Goal: Transaction & Acquisition: Download file/media

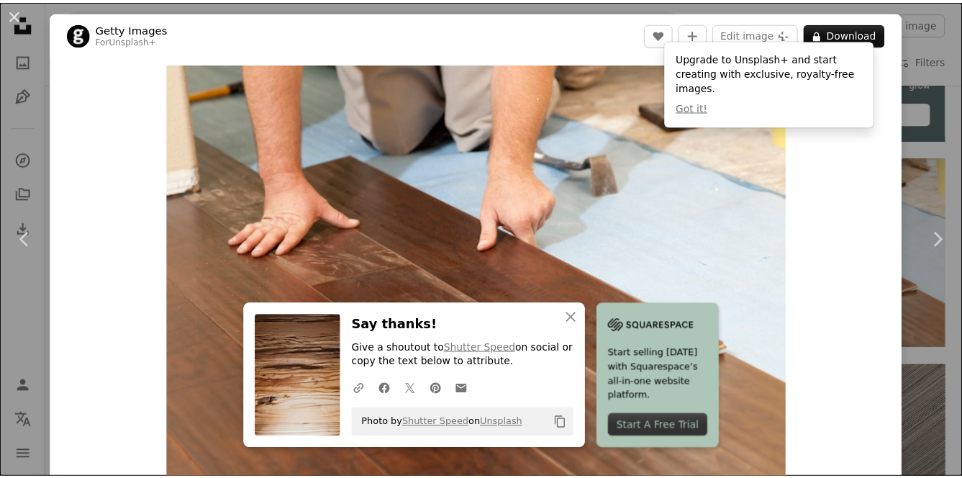
scroll to position [72, 0]
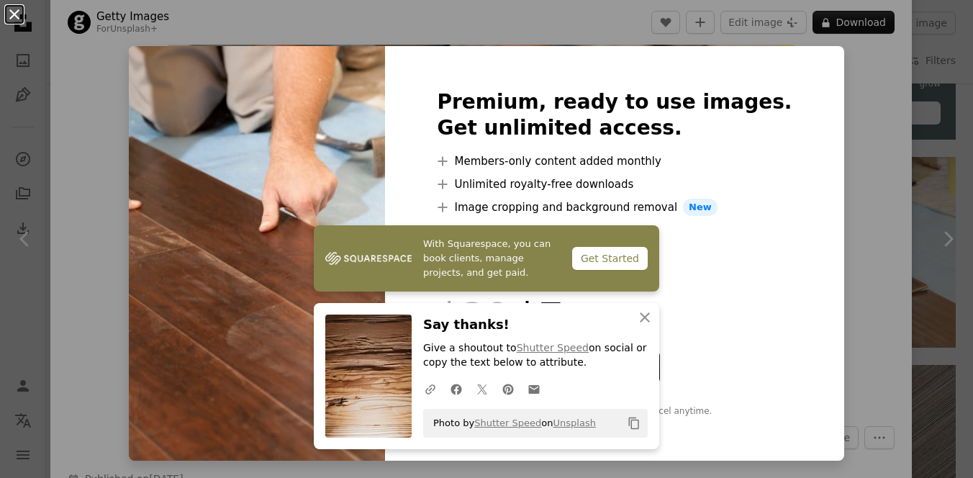
click at [17, 16] on button "An X shape" at bounding box center [14, 14] width 17 height 17
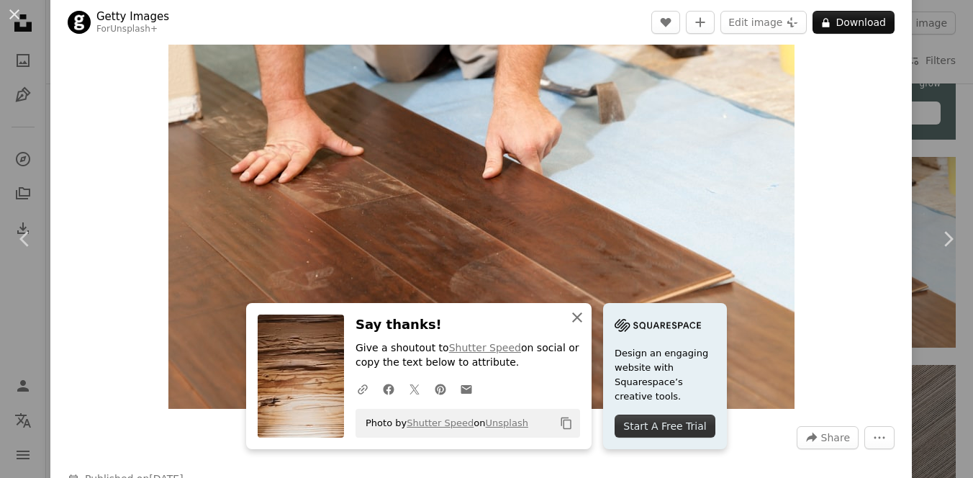
click at [573, 317] on icon "An X shape" at bounding box center [576, 317] width 17 height 17
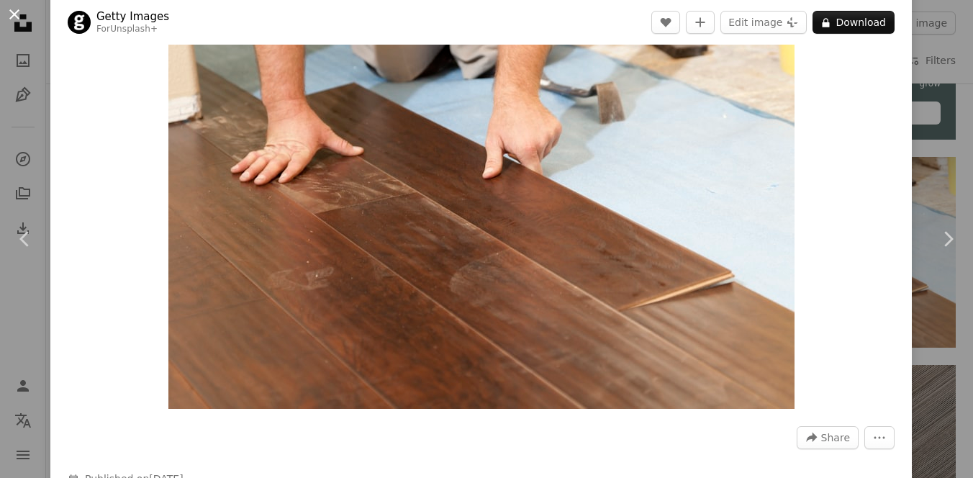
click at [13, 12] on button "An X shape" at bounding box center [14, 14] width 17 height 17
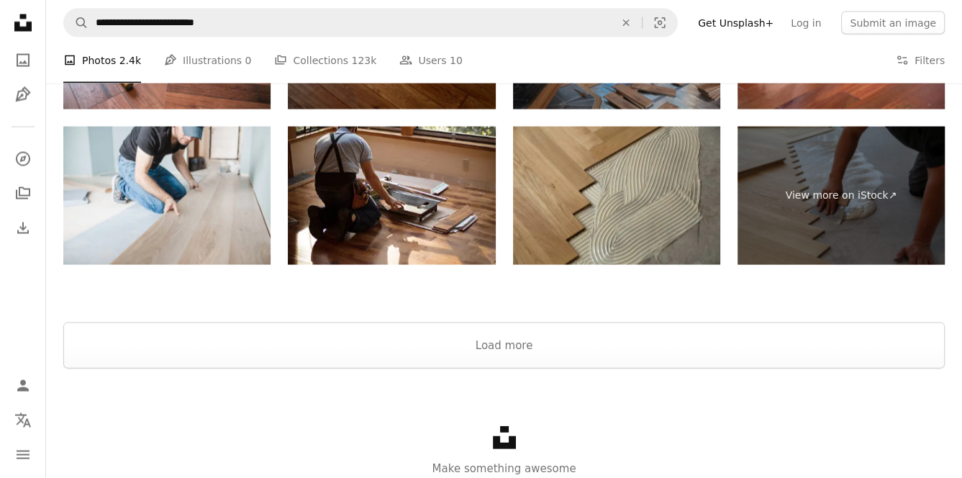
scroll to position [2652, 0]
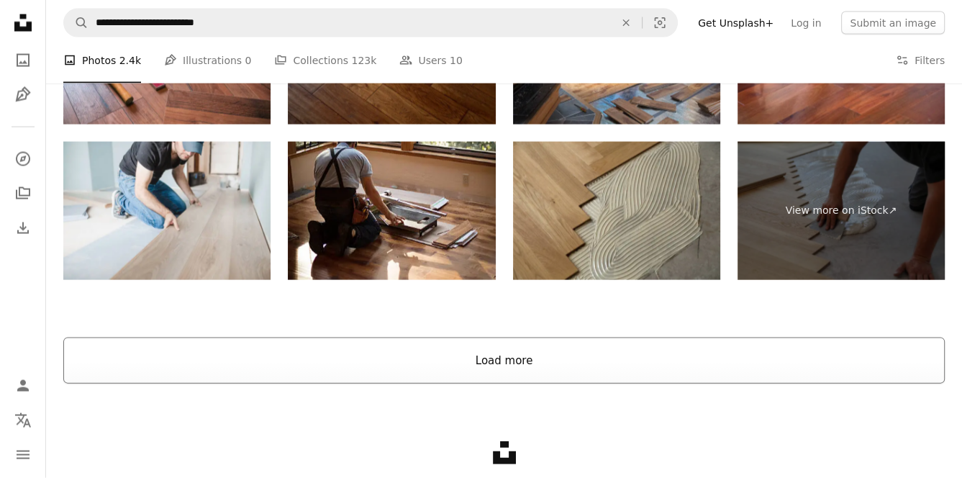
click at [509, 362] on button "Load more" at bounding box center [503, 360] width 881 height 46
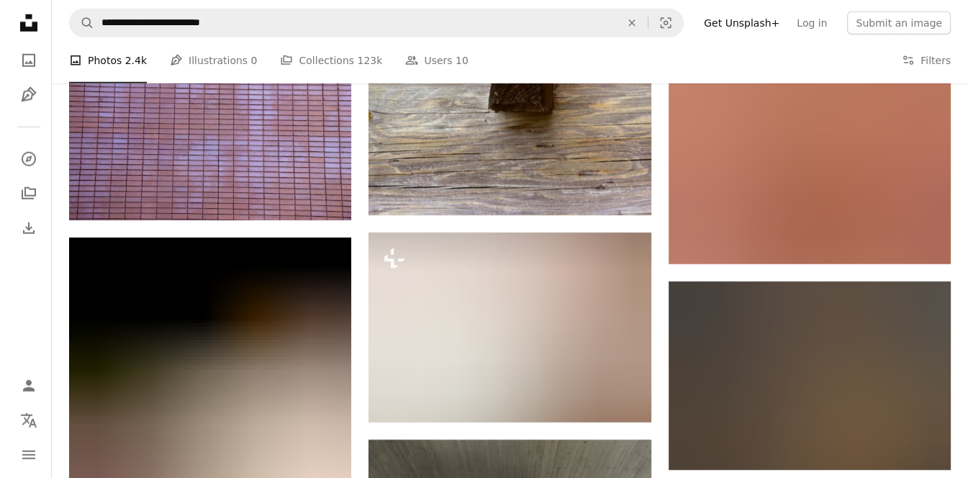
scroll to position [22865, 0]
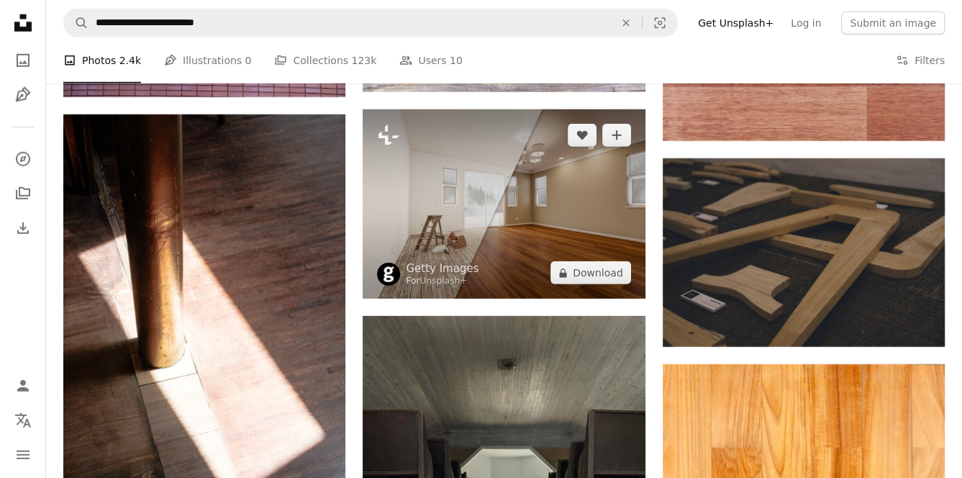
drag, startPoint x: 520, startPoint y: 182, endPoint x: 491, endPoint y: 227, distance: 53.7
click at [491, 227] on img at bounding box center [504, 204] width 282 height 190
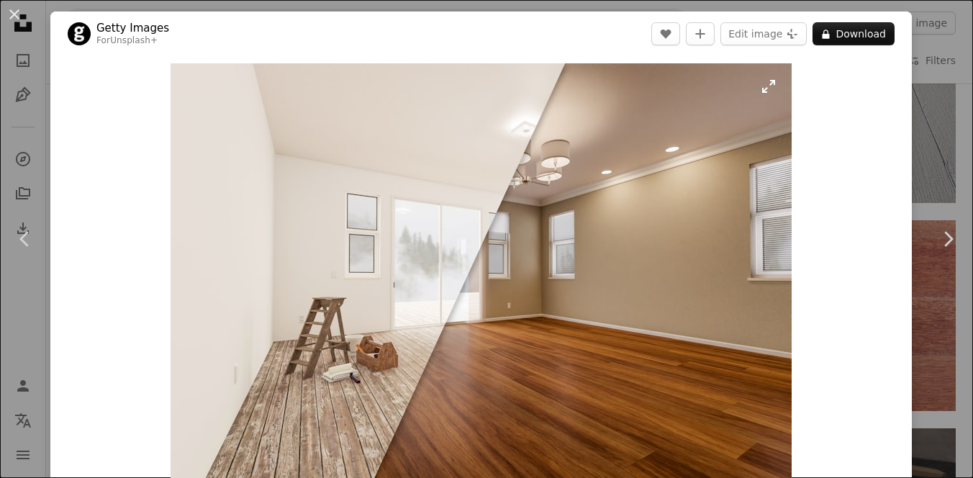
scroll to position [216, 0]
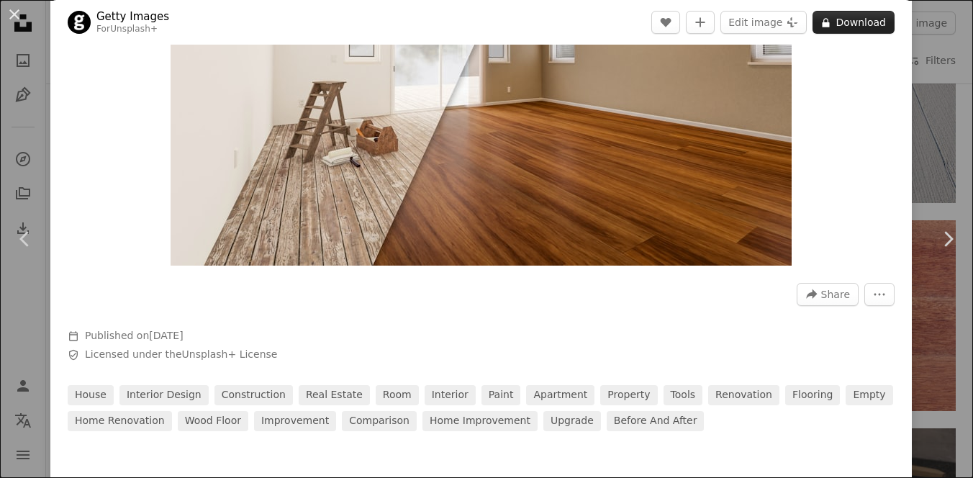
click at [853, 22] on button "A lock Download" at bounding box center [853, 22] width 82 height 23
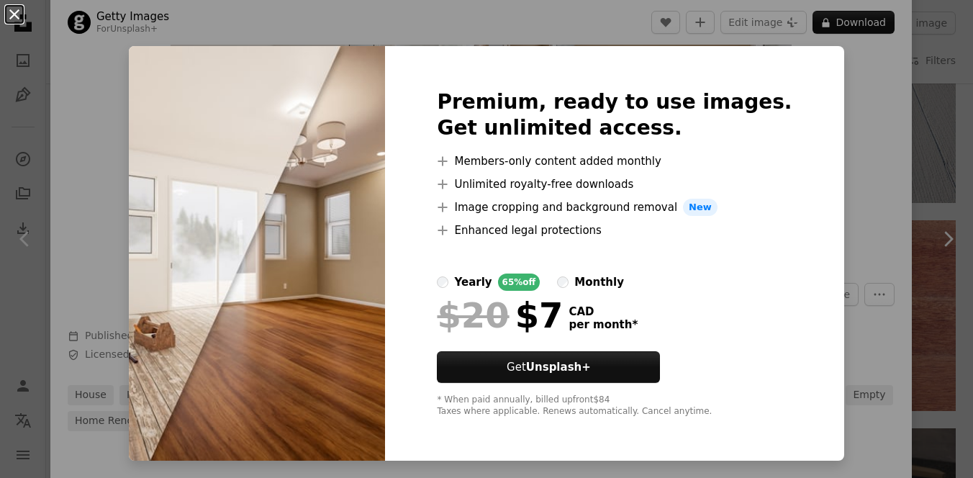
click at [13, 15] on button "An X shape" at bounding box center [14, 14] width 17 height 17
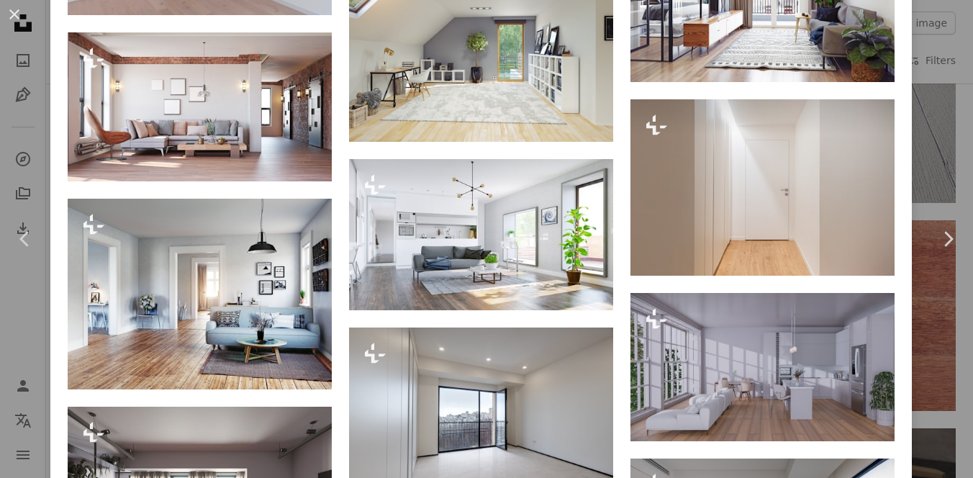
scroll to position [1654, 0]
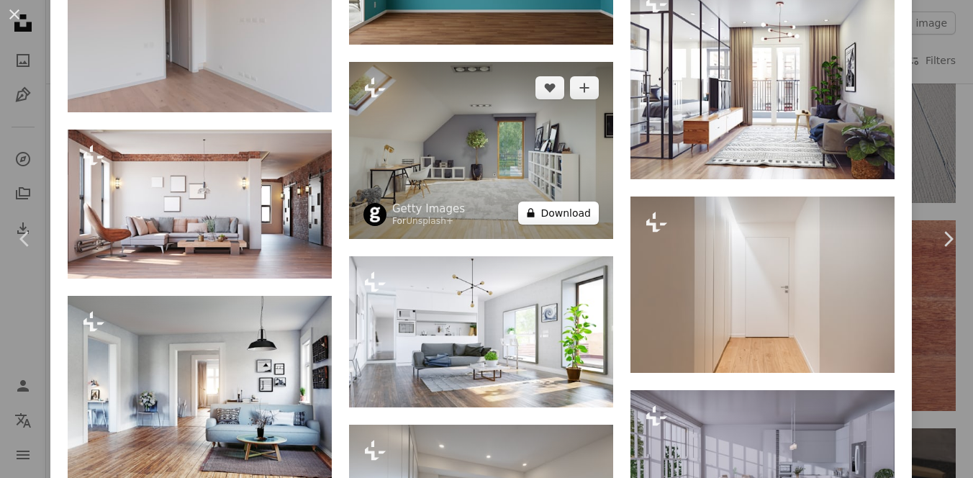
click at [557, 201] on button "A lock Download" at bounding box center [558, 212] width 81 height 23
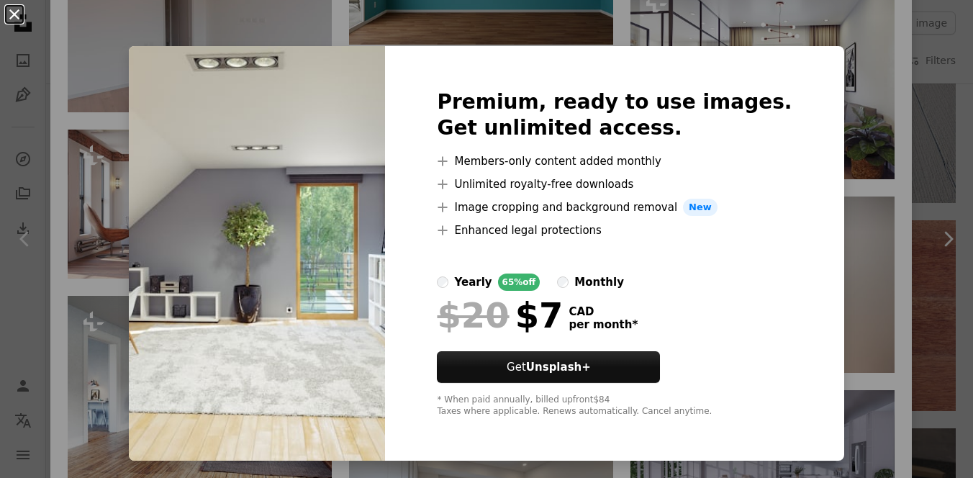
click at [14, 12] on button "An X shape" at bounding box center [14, 14] width 17 height 17
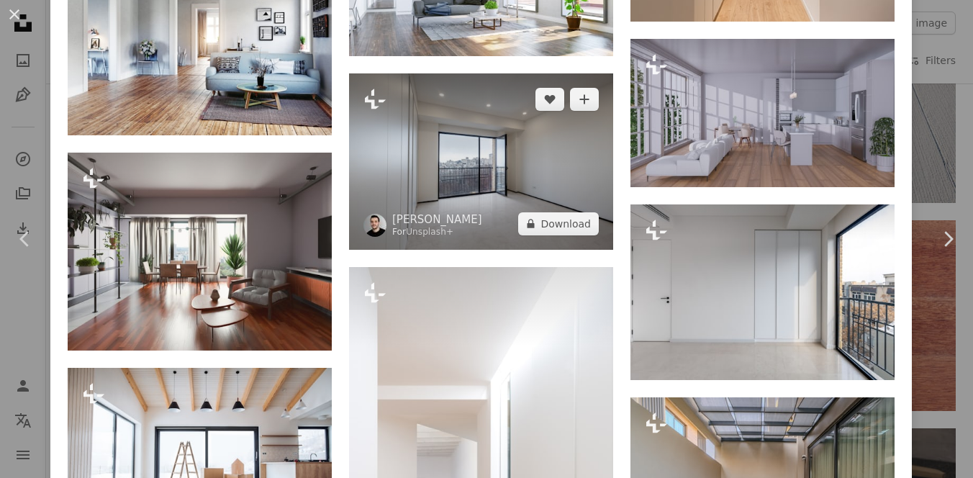
scroll to position [2014, 0]
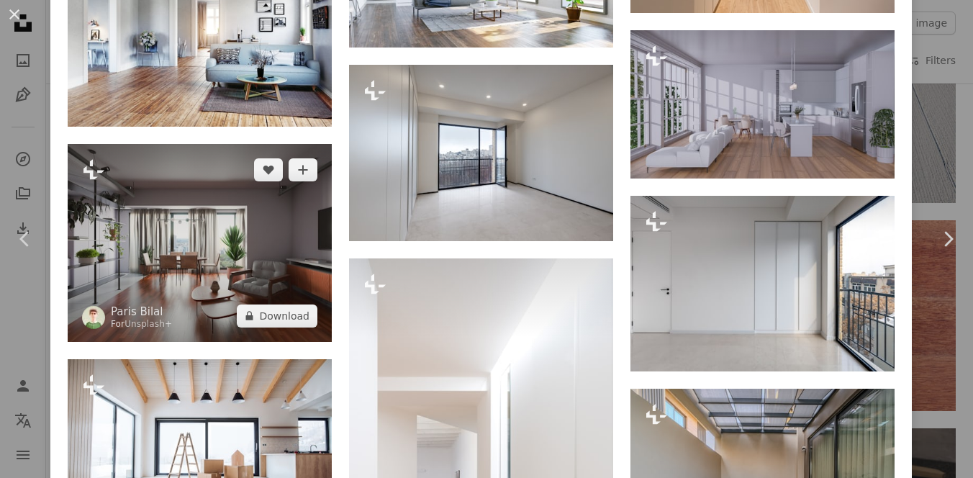
click at [167, 220] on img at bounding box center [200, 243] width 264 height 198
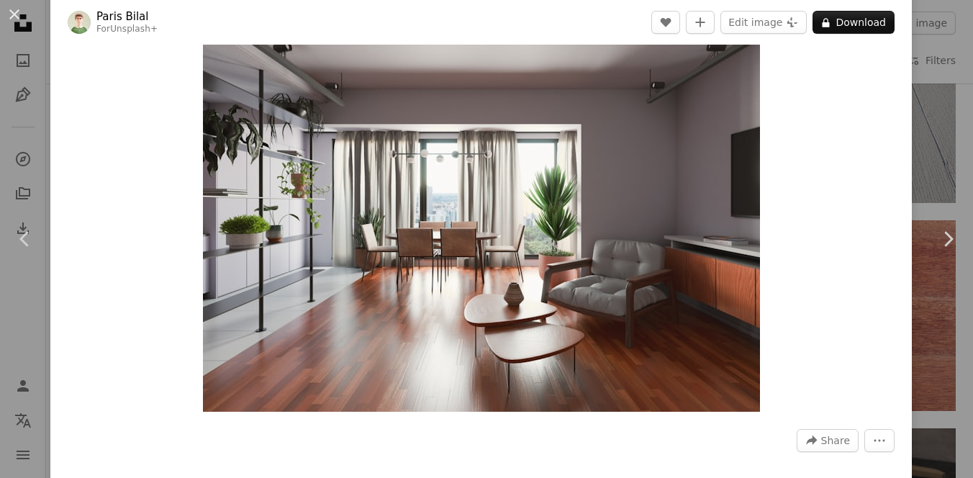
scroll to position [72, 0]
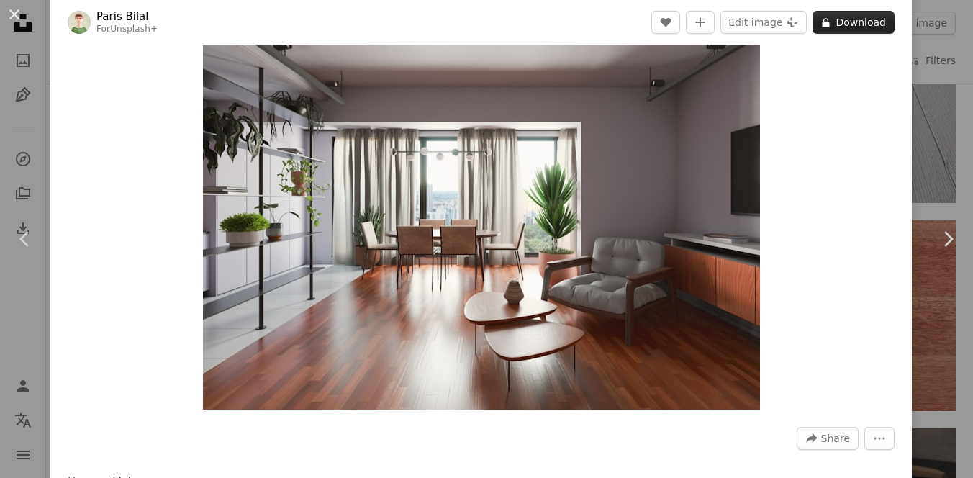
click at [847, 27] on button "A lock Download" at bounding box center [853, 22] width 82 height 23
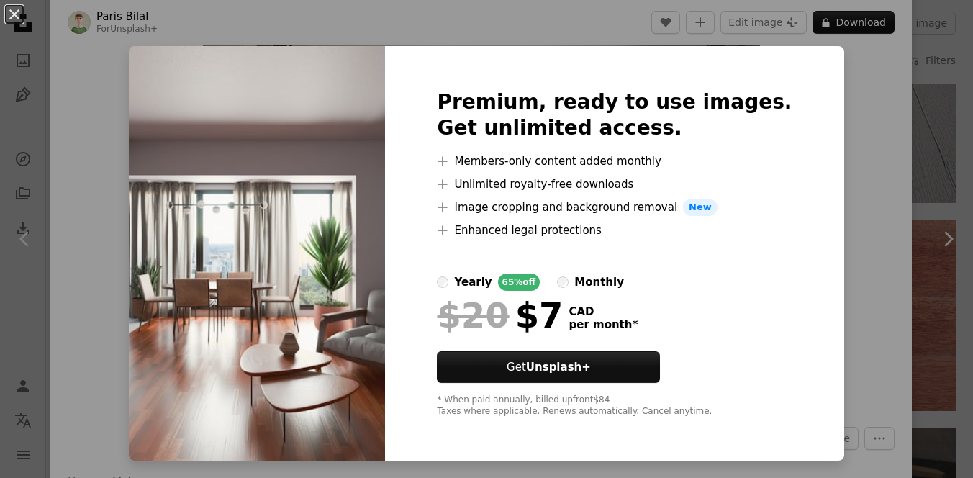
click at [868, 139] on div "An X shape Premium, ready to use images. Get unlimited access. A plus sign Memb…" at bounding box center [486, 239] width 973 height 478
